Goal: Information Seeking & Learning: Learn about a topic

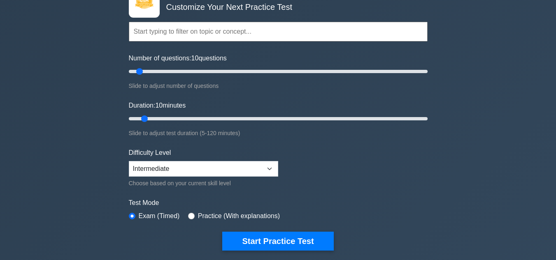
scroll to position [82, 0]
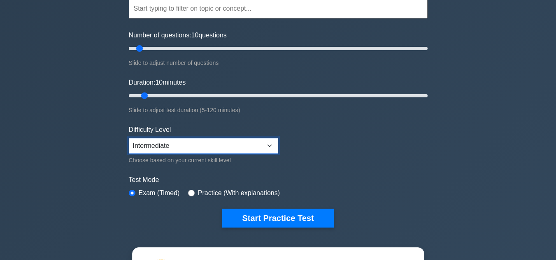
click at [188, 146] on select "Beginner Intermediate Expert" at bounding box center [203, 146] width 149 height 16
click at [129, 138] on select "Beginner Intermediate Expert" at bounding box center [203, 146] width 149 height 16
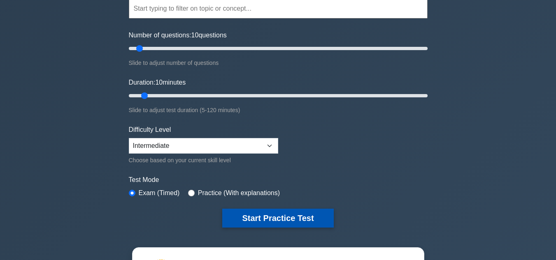
click at [256, 216] on button "Start Practice Test" at bounding box center [277, 218] width 111 height 19
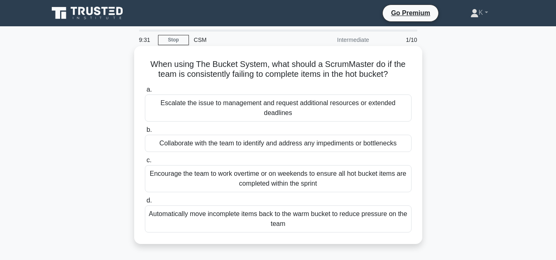
click at [274, 144] on div "Collaborate with the team to identify and address any impediments or bottlenecks" at bounding box center [278, 143] width 267 height 17
click at [145, 133] on input "b. Collaborate with the team to identify and address any impediments or bottlen…" at bounding box center [145, 130] width 0 height 5
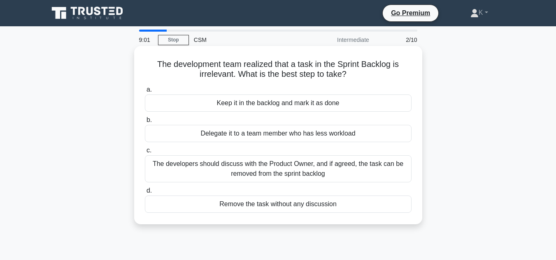
click at [290, 170] on div "The developers should discuss with the Product Owner, and if agreed, the task c…" at bounding box center [278, 168] width 267 height 27
click at [145, 153] on input "c. The developers should discuss with the Product Owner, and if agreed, the tas…" at bounding box center [145, 150] width 0 height 5
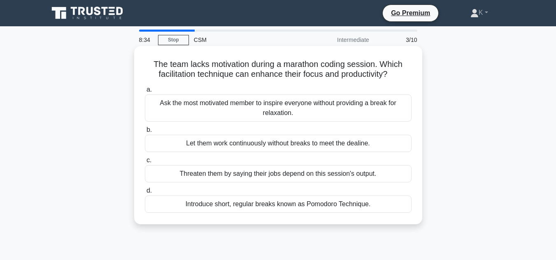
click at [281, 206] on div "Introduce short, regular breaks known as Pomodoro Technique." at bounding box center [278, 204] width 267 height 17
click at [145, 194] on input "d. Introduce short, regular breaks known as Pomodoro Technique." at bounding box center [145, 190] width 0 height 5
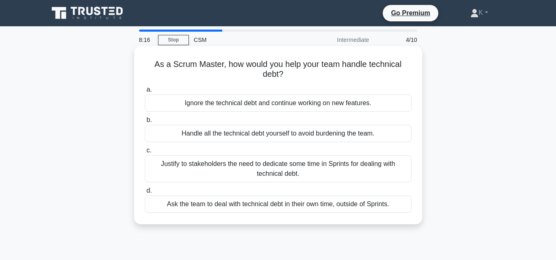
click at [310, 164] on div "Justify to stakeholders the need to dedicate some time in Sprints for dealing w…" at bounding box center [278, 168] width 267 height 27
click at [145, 153] on input "c. Justify to stakeholders the need to dedicate some time in Sprints for dealin…" at bounding box center [145, 150] width 0 height 5
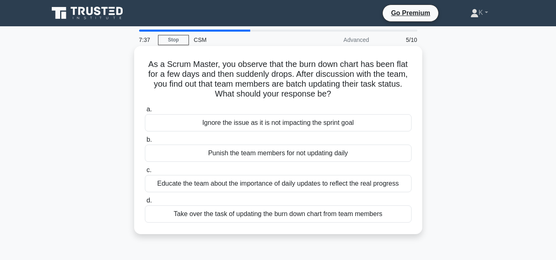
click at [216, 185] on div "Educate the team about the importance of daily updates to reflect the real prog…" at bounding box center [278, 183] width 267 height 17
click at [145, 173] on input "c. Educate the team about the importance of daily updates to reflect the real p…" at bounding box center [145, 170] width 0 height 5
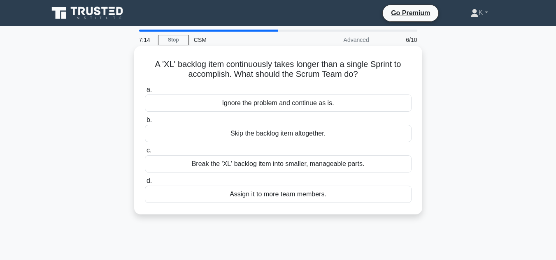
click at [300, 166] on div "Break the 'XL' backlog item into smaller, manageable parts." at bounding box center [278, 163] width 267 height 17
click at [145, 153] on input "c. Break the 'XL' backlog item into smaller, manageable parts." at bounding box center [145, 150] width 0 height 5
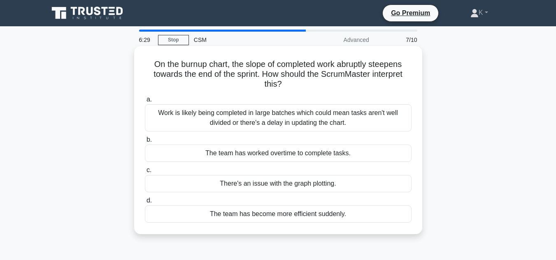
click at [281, 116] on div "Work is likely being completed in large batches which could mean tasks aren't w…" at bounding box center [278, 117] width 267 height 27
click at [145, 102] on input "a. Work is likely being completed in large batches which could mean tasks aren'…" at bounding box center [145, 99] width 0 height 5
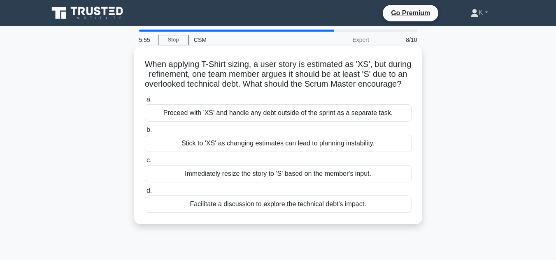
click at [278, 213] on div "Facilitate a discussion to explore the technical debt's impact." at bounding box center [278, 204] width 267 height 17
click at [145, 194] on input "d. Facilitate a discussion to explore the technical debt's impact." at bounding box center [145, 190] width 0 height 5
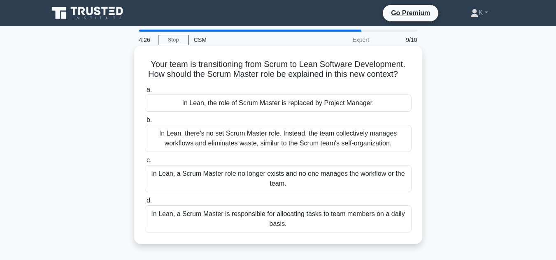
click at [302, 178] on div "In Lean, a Scrum Master role no longer exists and no one manages the workflow o…" at bounding box center [278, 178] width 267 height 27
click at [145, 163] on input "c. In Lean, a Scrum Master role no longer exists and no one manages the workflo…" at bounding box center [145, 160] width 0 height 5
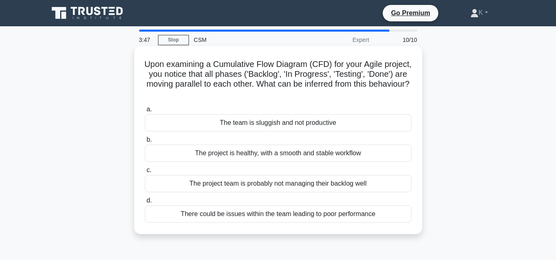
click at [287, 185] on div "The project team is probably not managing their backlog well" at bounding box center [278, 183] width 267 height 17
click at [145, 173] on input "c. The project team is probably not managing their backlog well" at bounding box center [145, 170] width 0 height 5
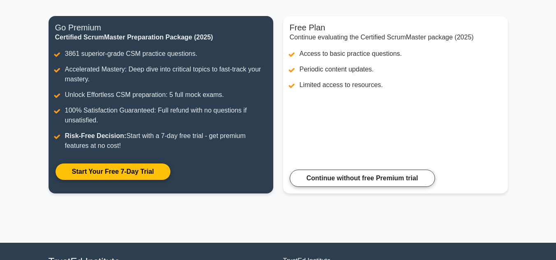
scroll to position [88, 0]
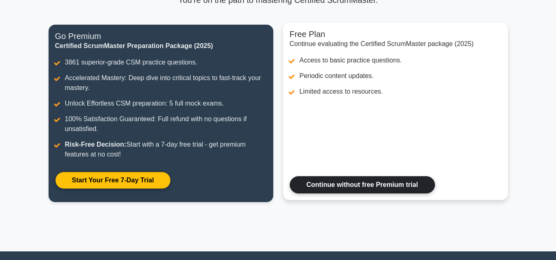
click at [364, 186] on link "Continue without free Premium trial" at bounding box center [362, 184] width 145 height 17
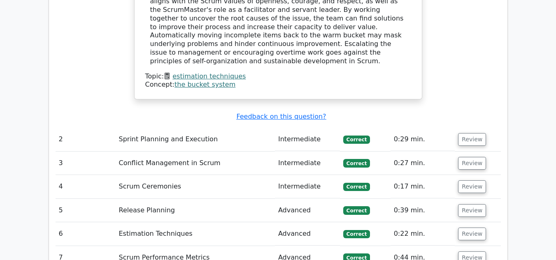
scroll to position [987, 0]
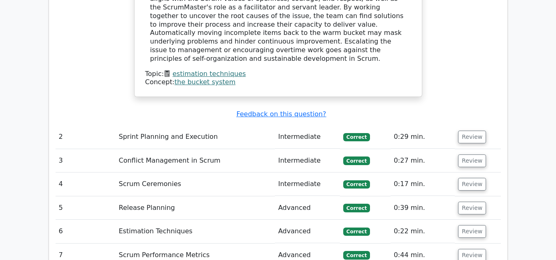
click at [285, 125] on td "Intermediate" at bounding box center [307, 136] width 65 height 23
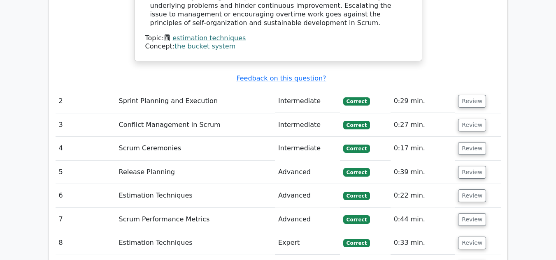
scroll to position [1069, 0]
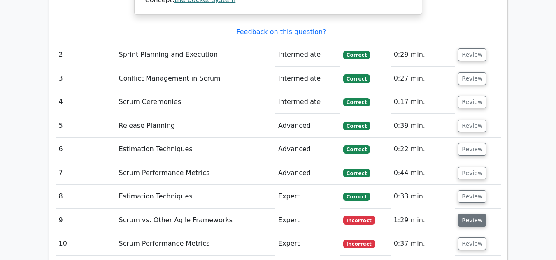
click at [476, 214] on button "Review" at bounding box center [472, 220] width 28 height 13
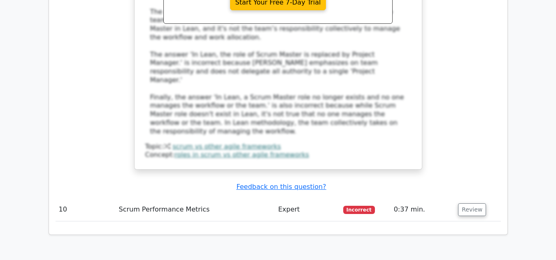
scroll to position [1604, 0]
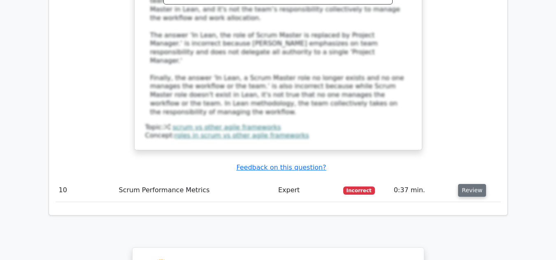
click at [474, 184] on button "Review" at bounding box center [472, 190] width 28 height 13
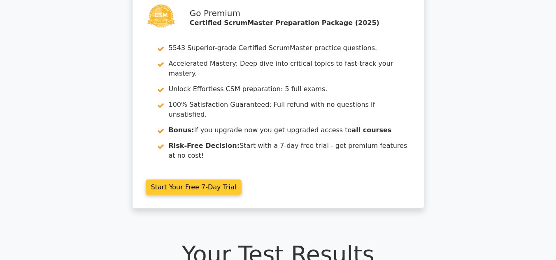
scroll to position [0, 0]
